Goal: Task Accomplishment & Management: Use online tool/utility

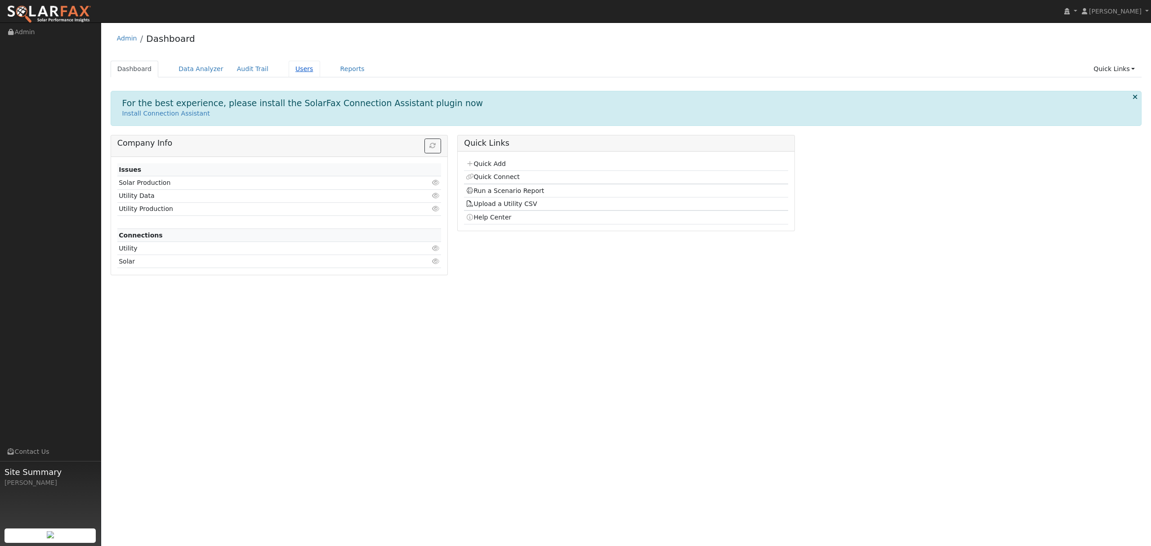
click at [289, 69] on link "Users" at bounding box center [304, 69] width 31 height 17
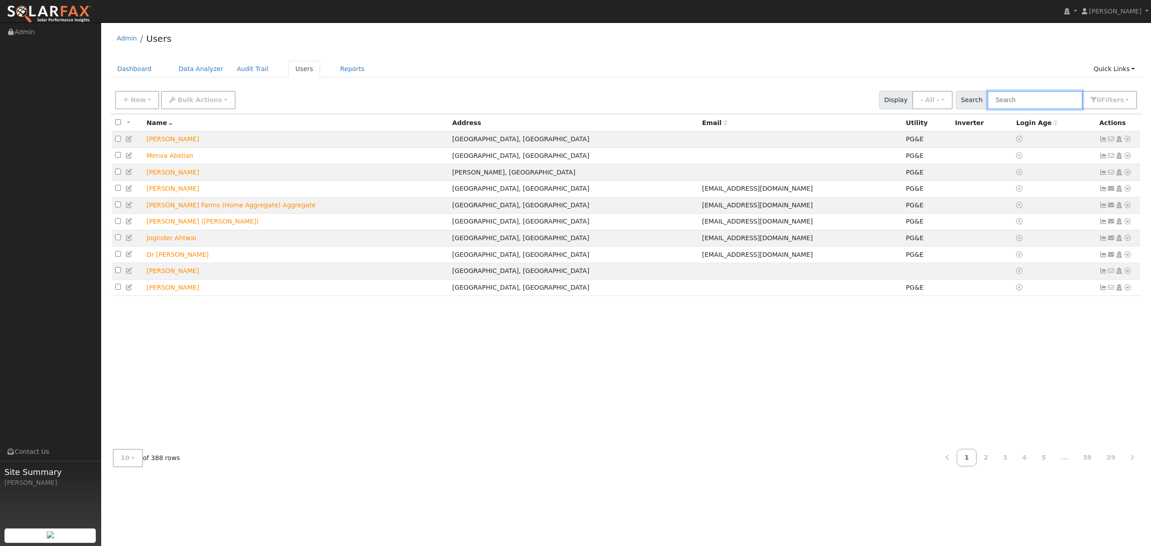
click at [1031, 102] on input "text" at bounding box center [1035, 100] width 95 height 18
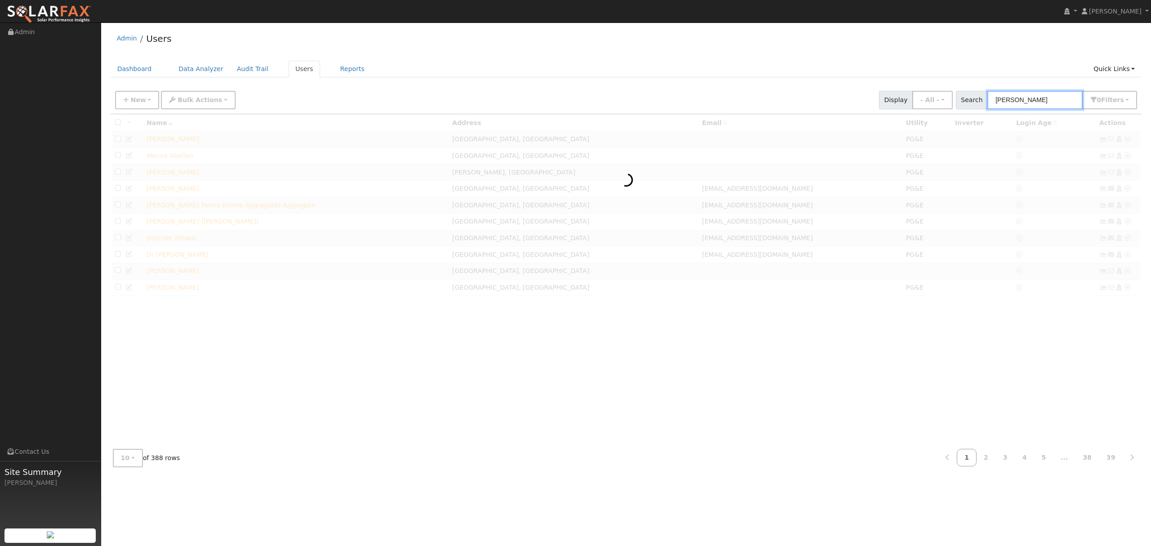
type input "[PERSON_NAME]"
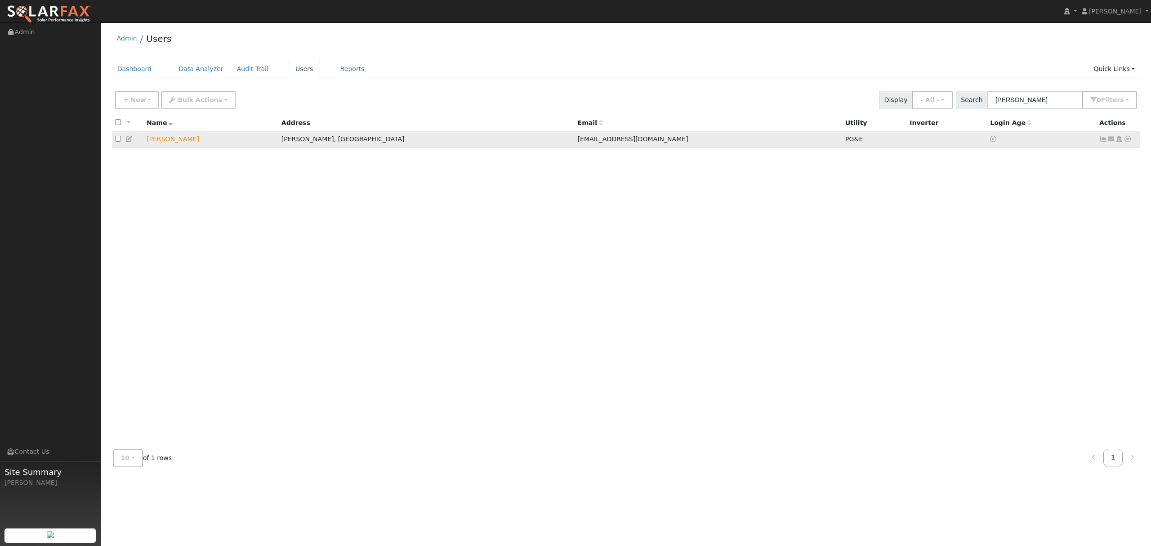
click at [1128, 141] on icon at bounding box center [1128, 139] width 8 height 6
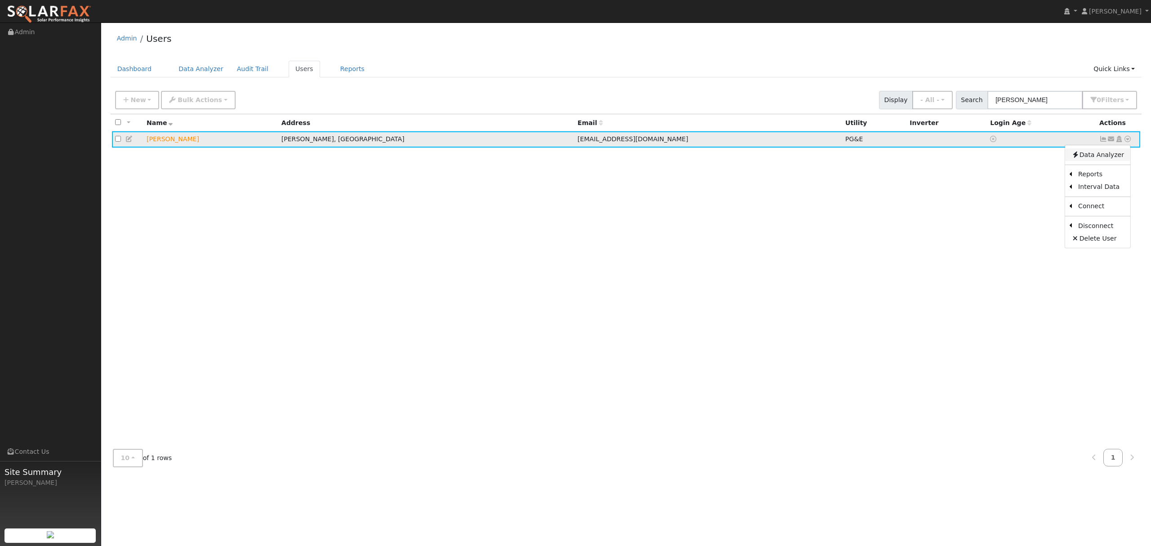
click at [1093, 152] on link "Data Analyzer" at bounding box center [1098, 154] width 65 height 13
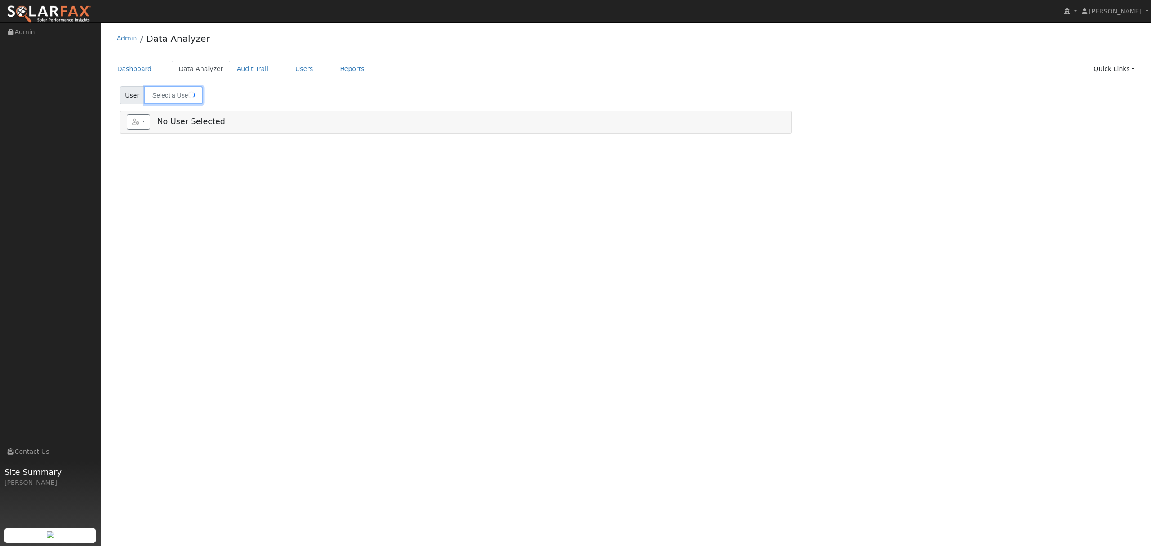
type input "[PERSON_NAME]"
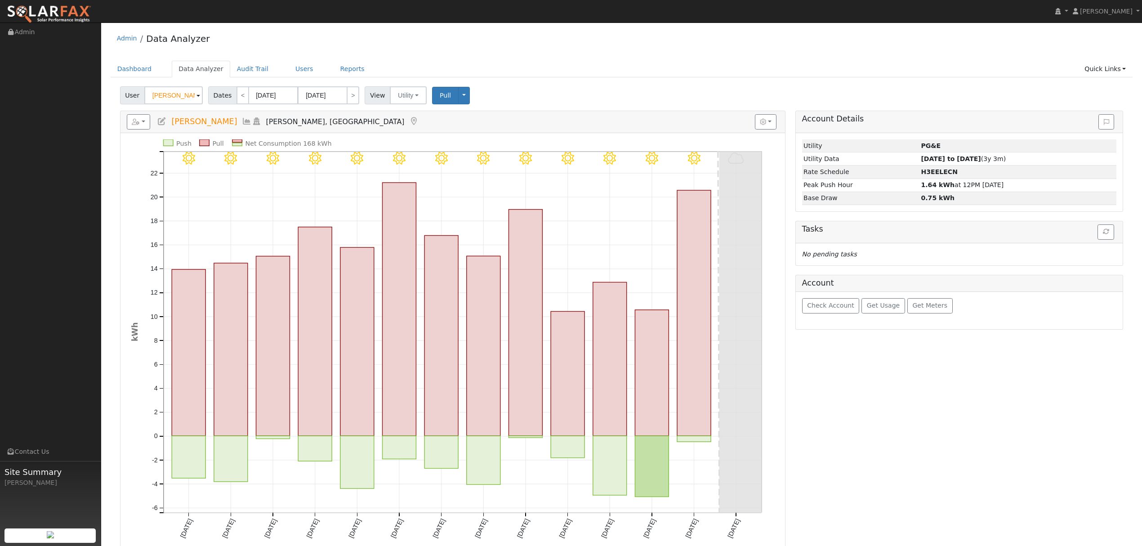
click at [252, 121] on icon at bounding box center [247, 121] width 10 height 8
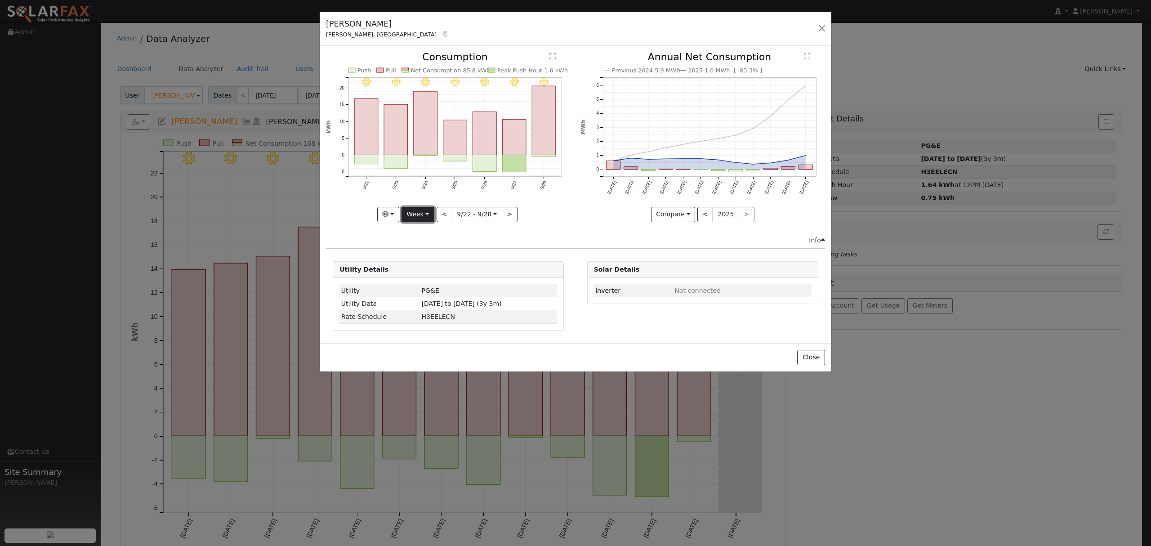
click at [412, 219] on button "Week" at bounding box center [418, 214] width 33 height 15
click at [421, 274] on link "Year" at bounding box center [433, 270] width 63 height 13
type input "[DATE]"
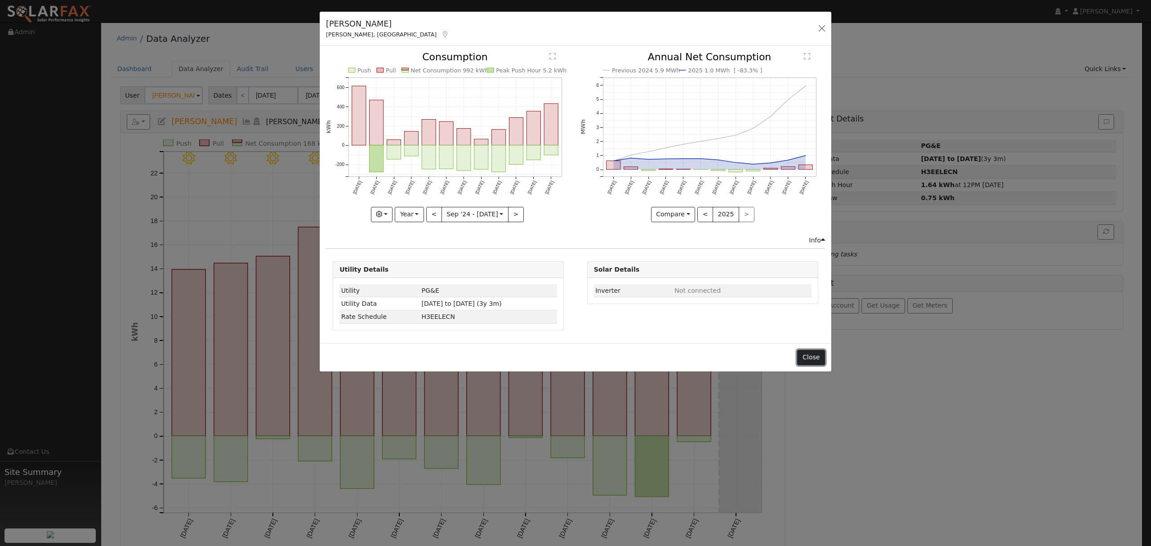
click at [815, 360] on button "Close" at bounding box center [810, 357] width 27 height 15
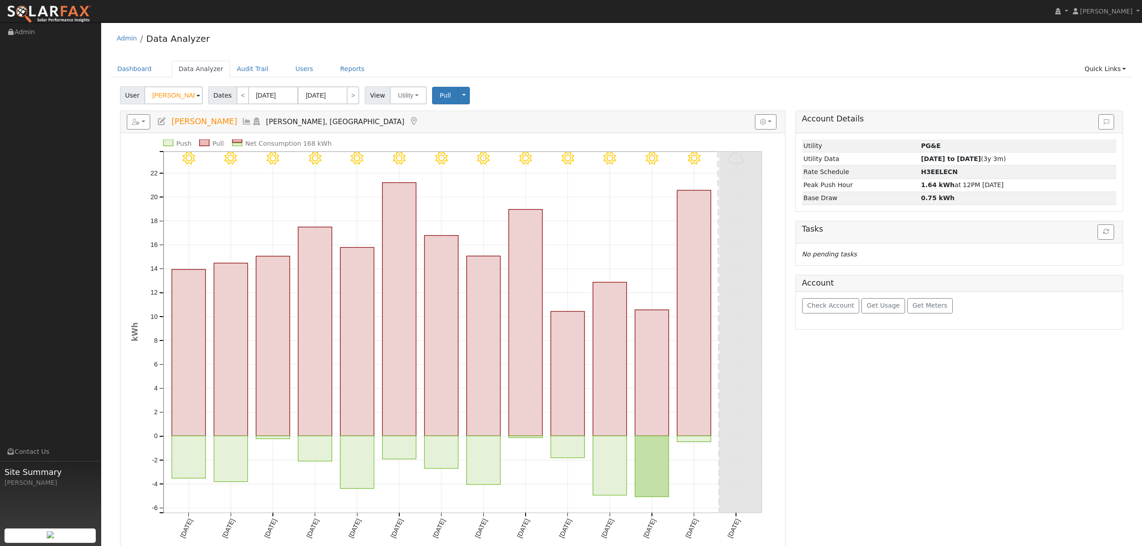
click at [137, 113] on div "Reports Scenario Health Check Energy Audit Account Timeline User Audit Trail In…" at bounding box center [453, 122] width 665 height 22
click at [139, 123] on icon "button" at bounding box center [136, 122] width 8 height 6
click at [0, 0] on link "Export to CSV" at bounding box center [0, 0] width 0 height 0
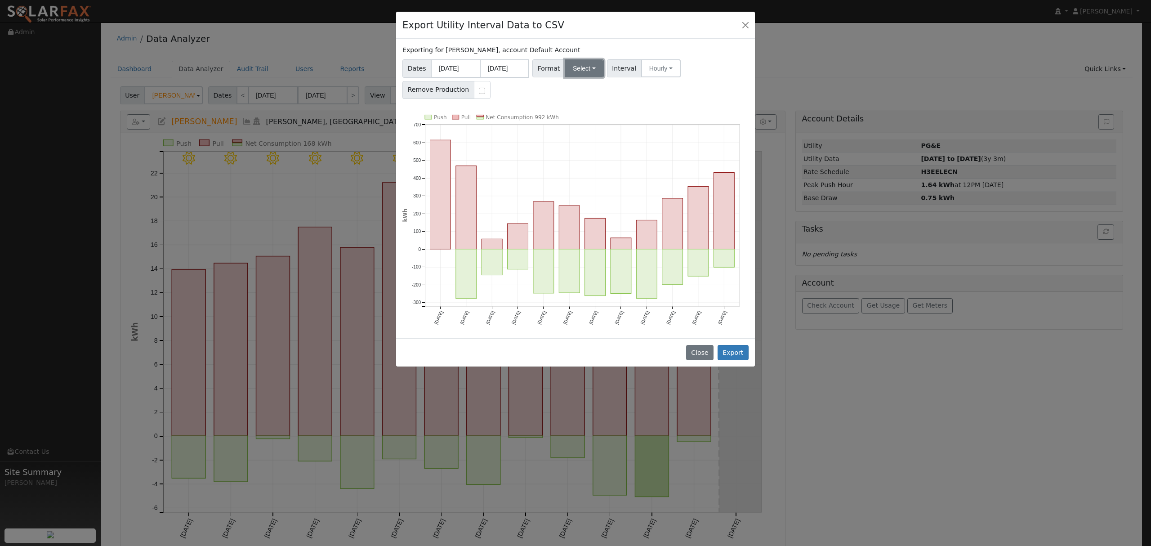
click at [585, 70] on button "Select" at bounding box center [584, 68] width 39 height 18
click at [578, 184] on link "Solargraf" at bounding box center [595, 184] width 64 height 13
click at [739, 353] on button "Export" at bounding box center [733, 352] width 31 height 15
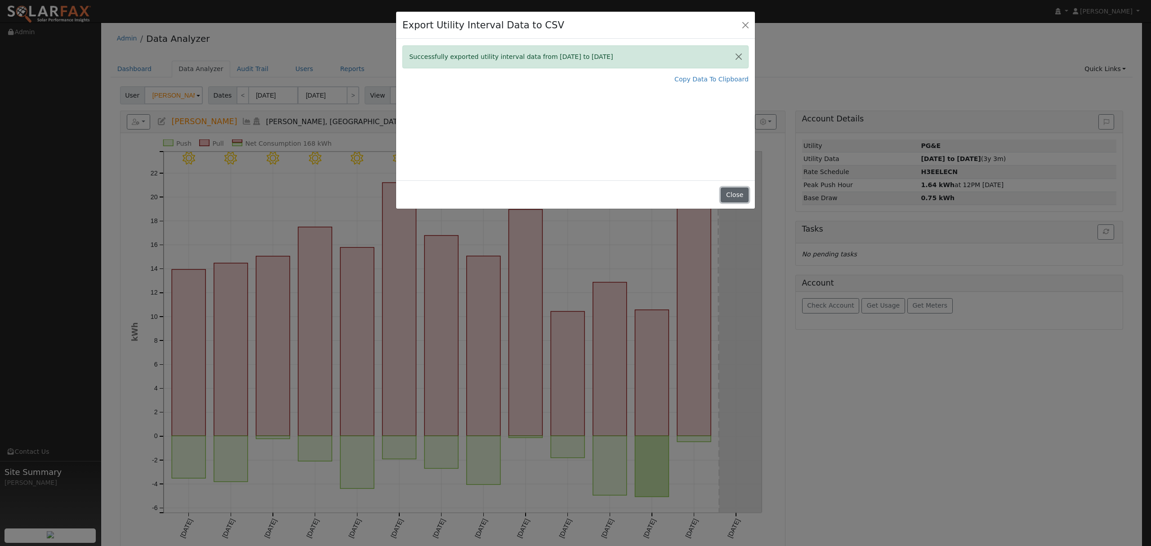
click at [736, 197] on button "Close" at bounding box center [734, 195] width 27 height 15
